Goal: Task Accomplishment & Management: Use online tool/utility

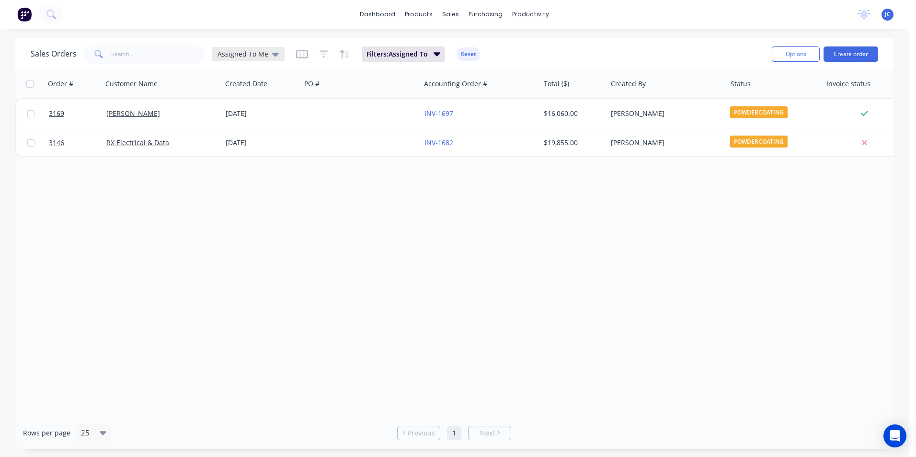
click at [255, 48] on div "Assigned To Me" at bounding box center [248, 54] width 73 height 14
click at [235, 135] on button "None" at bounding box center [269, 135] width 109 height 11
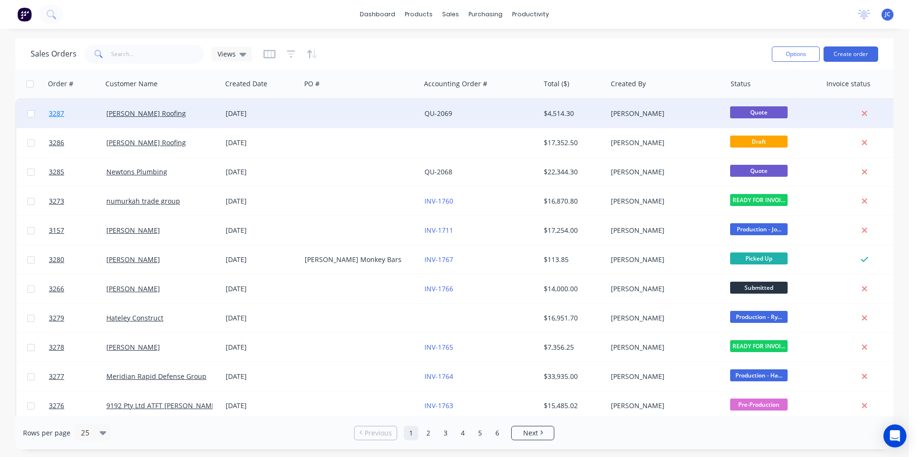
click at [58, 111] on span "3287" at bounding box center [56, 114] width 15 height 10
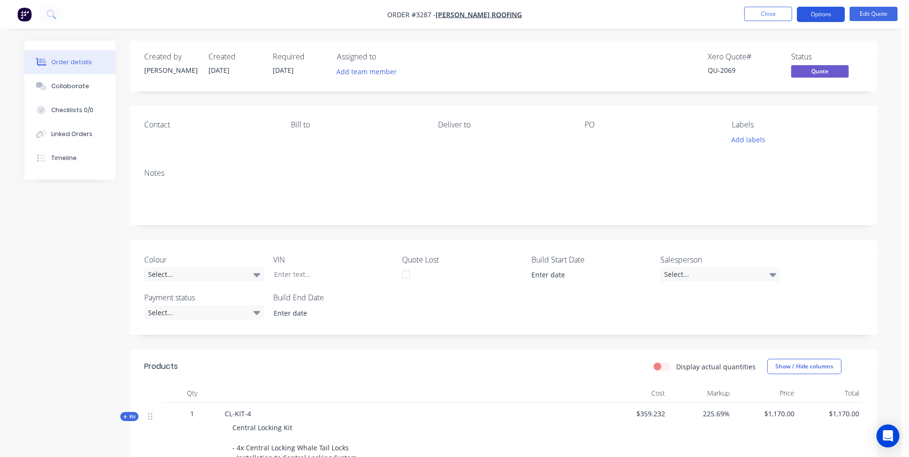
click at [828, 11] on button "Options" at bounding box center [821, 14] width 48 height 15
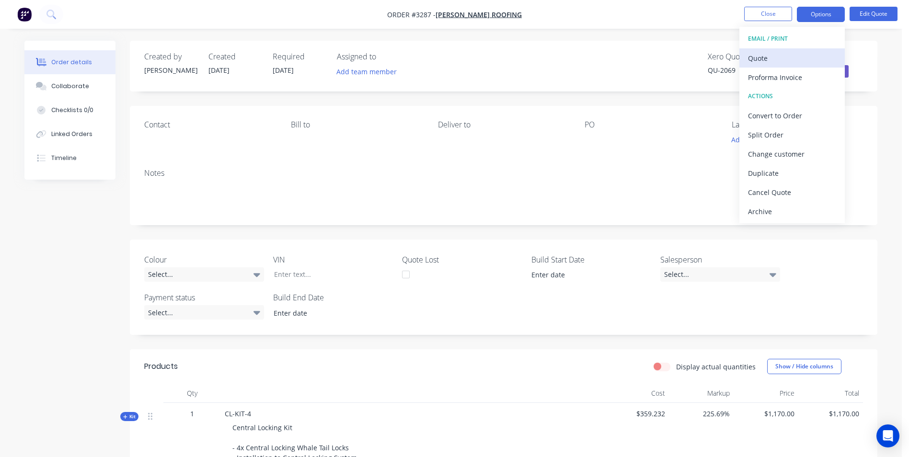
click at [779, 60] on div "Quote" at bounding box center [792, 58] width 88 height 14
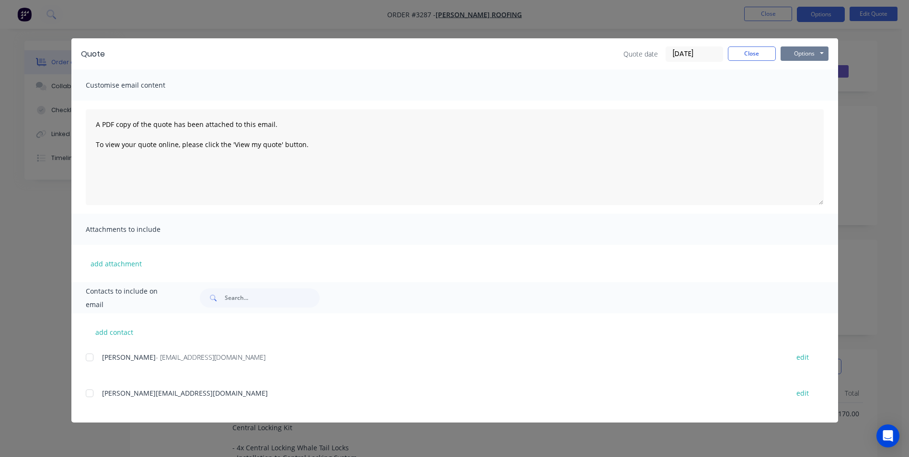
click at [819, 52] on button "Options" at bounding box center [805, 53] width 48 height 14
click at [816, 87] on button "Print" at bounding box center [811, 87] width 61 height 16
click at [752, 57] on button "Close" at bounding box center [752, 53] width 48 height 14
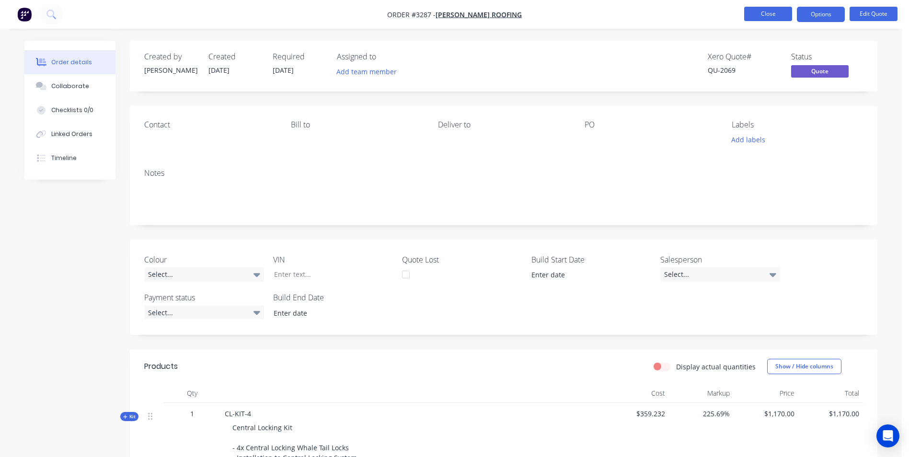
click at [766, 17] on button "Close" at bounding box center [768, 14] width 48 height 14
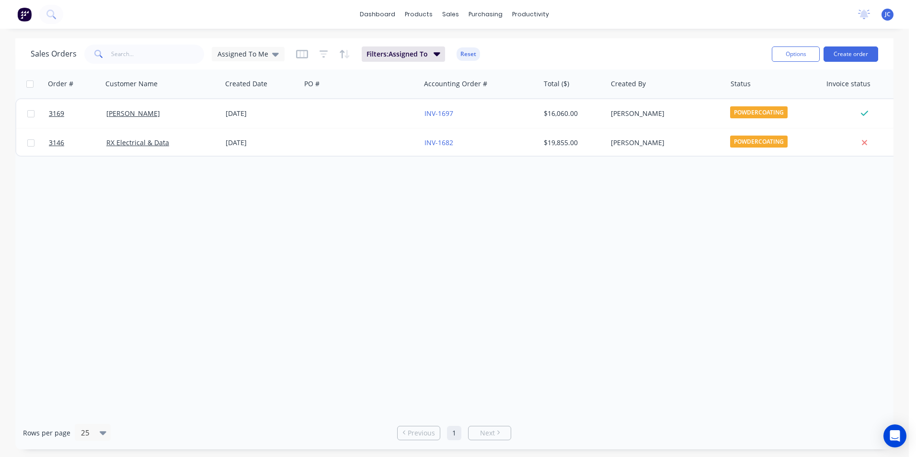
drag, startPoint x: 275, startPoint y: 49, endPoint x: 271, endPoint y: 69, distance: 19.6
click at [275, 49] on icon at bounding box center [275, 54] width 7 height 11
click at [241, 138] on button "None" at bounding box center [269, 135] width 109 height 11
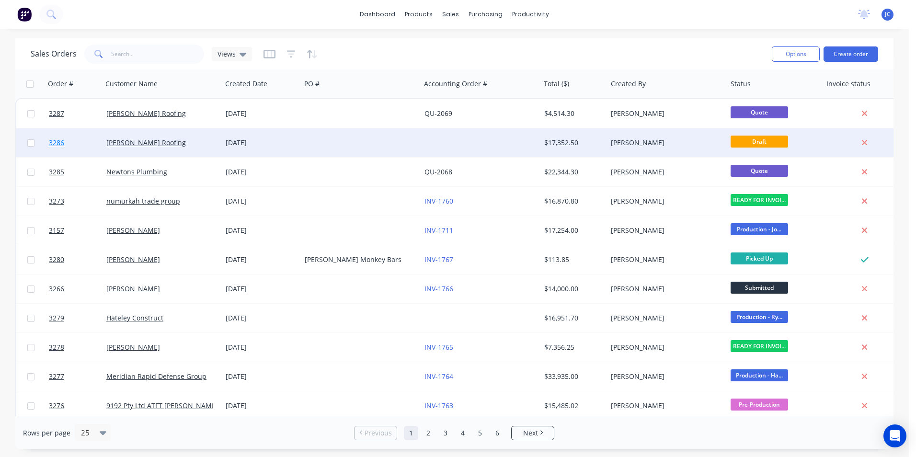
click at [65, 141] on link "3286" at bounding box center [78, 142] width 58 height 29
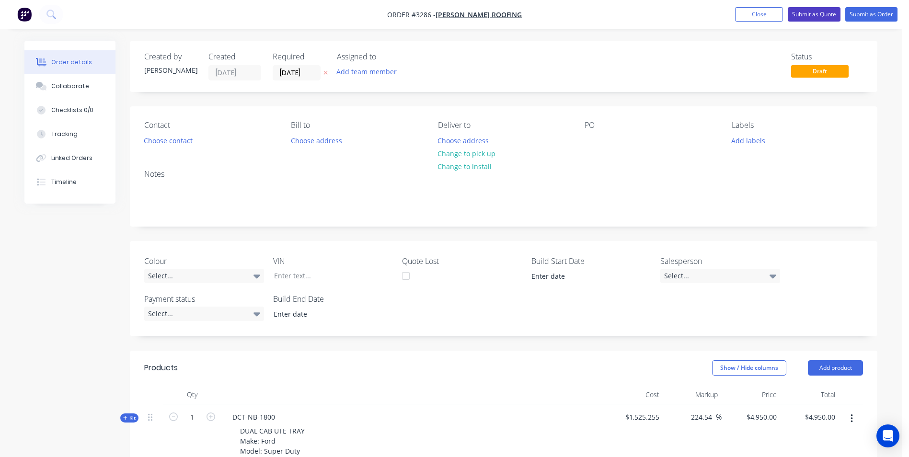
click at [824, 8] on button "Submit as Quote" at bounding box center [814, 14] width 53 height 14
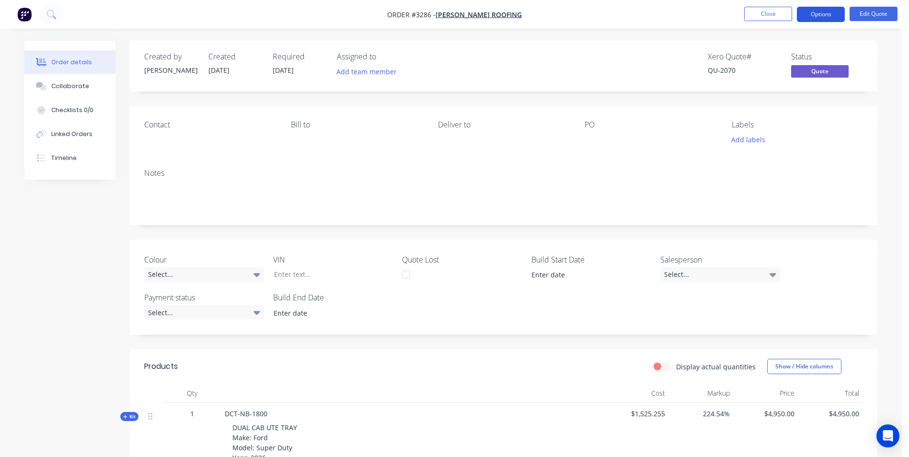
click at [822, 16] on button "Options" at bounding box center [821, 14] width 48 height 15
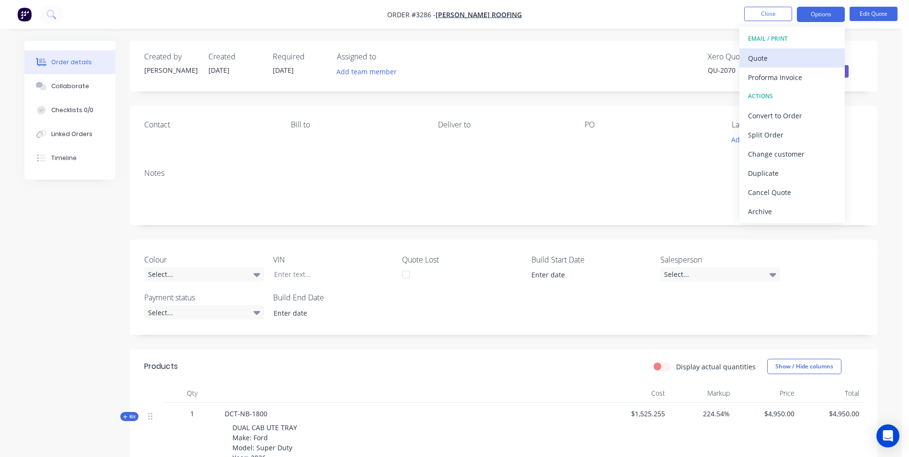
click at [784, 63] on div "Quote" at bounding box center [792, 58] width 88 height 14
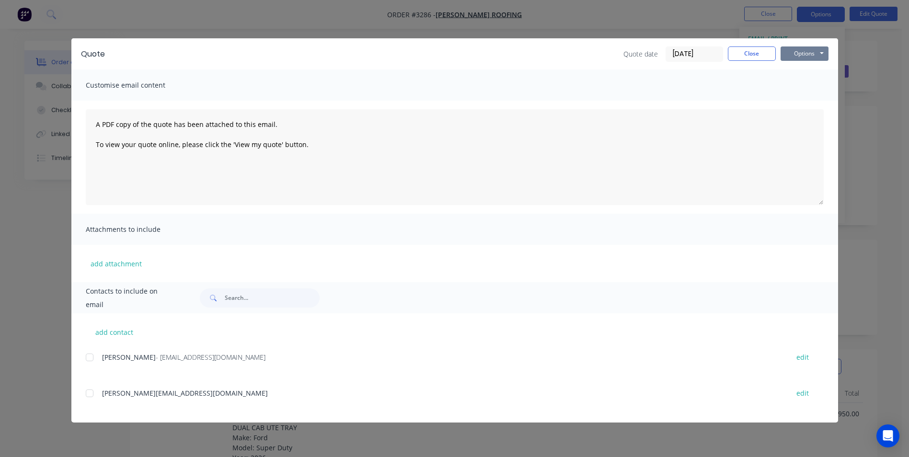
click at [794, 51] on button "Options" at bounding box center [805, 53] width 48 height 14
click at [820, 88] on button "Print" at bounding box center [811, 87] width 61 height 16
